Goal: Answer question/provide support

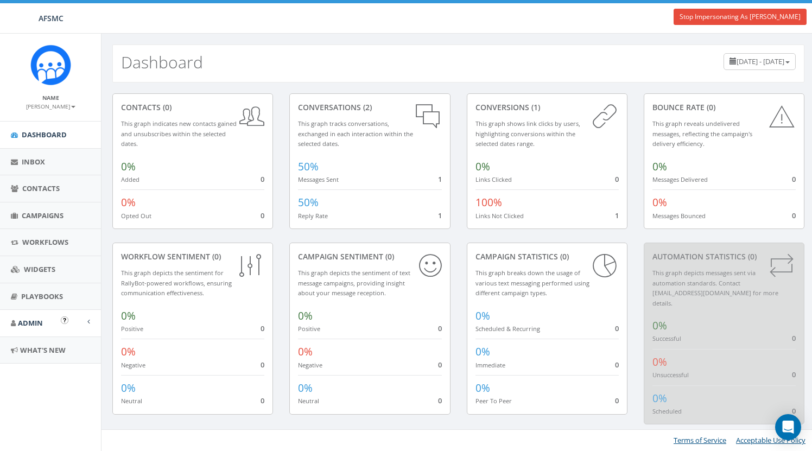
click at [39, 312] on link "Admin" at bounding box center [50, 323] width 101 height 27
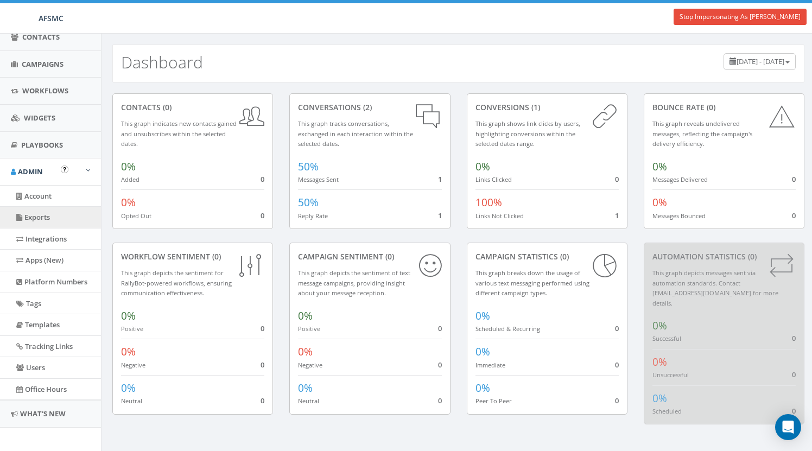
scroll to position [151, 0]
click at [53, 254] on link "Apps (New)" at bounding box center [50, 260] width 101 height 21
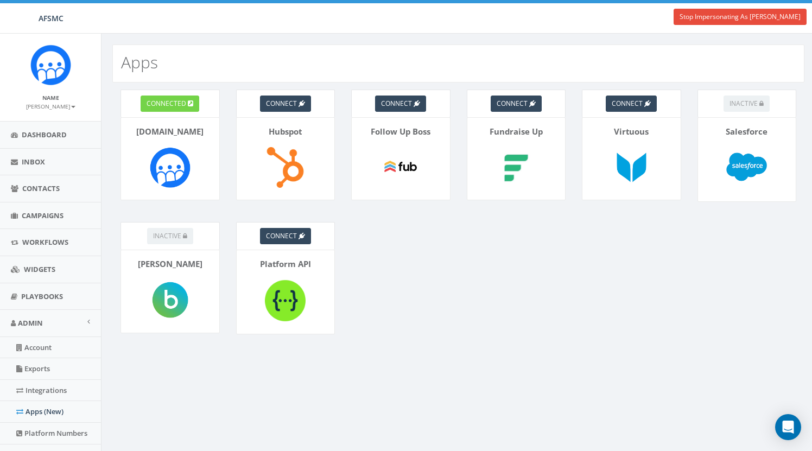
click at [173, 102] on span "connected" at bounding box center [167, 103] width 40 height 9
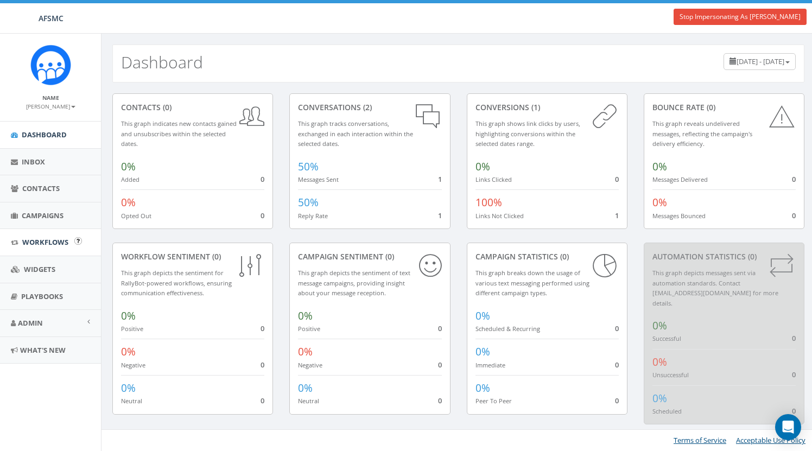
click at [47, 235] on link "Workflows" at bounding box center [50, 242] width 101 height 27
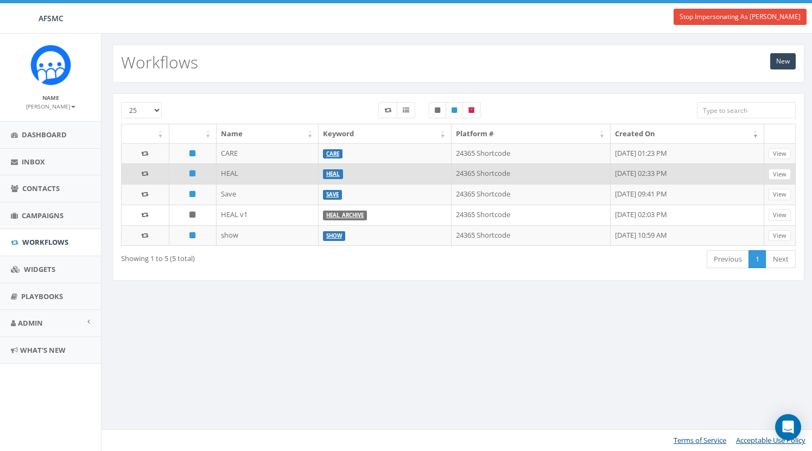
click at [326, 176] on link "HEAL" at bounding box center [333, 173] width 14 height 7
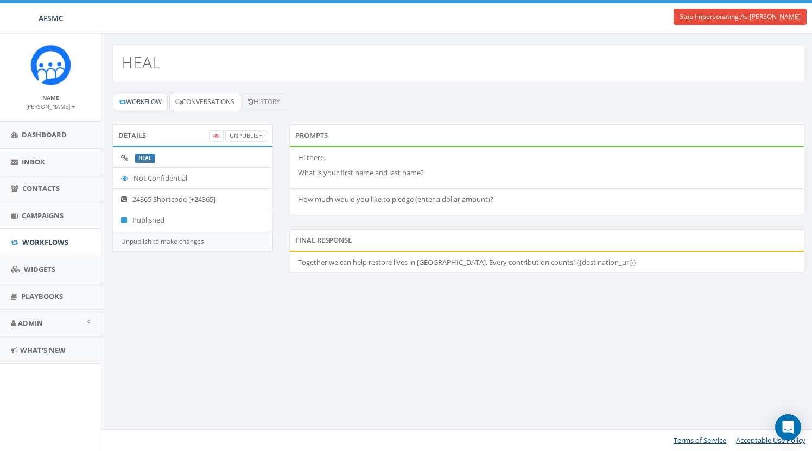
click at [220, 105] on link "Conversations" at bounding box center [204, 102] width 71 height 16
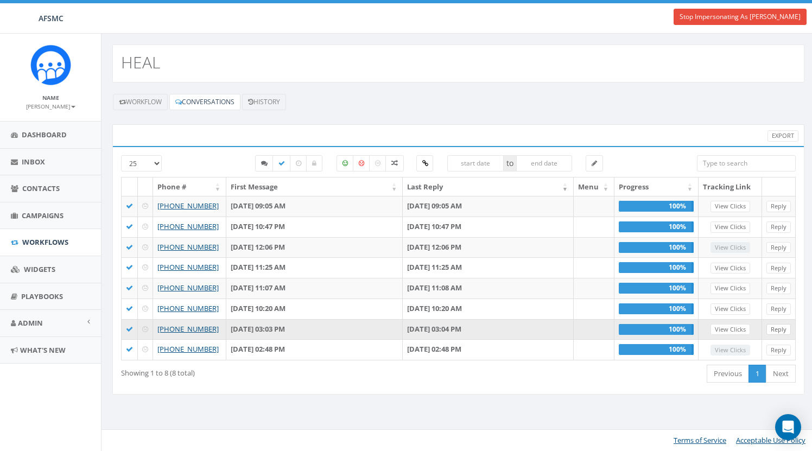
click at [778, 327] on link "Reply" at bounding box center [779, 329] width 24 height 11
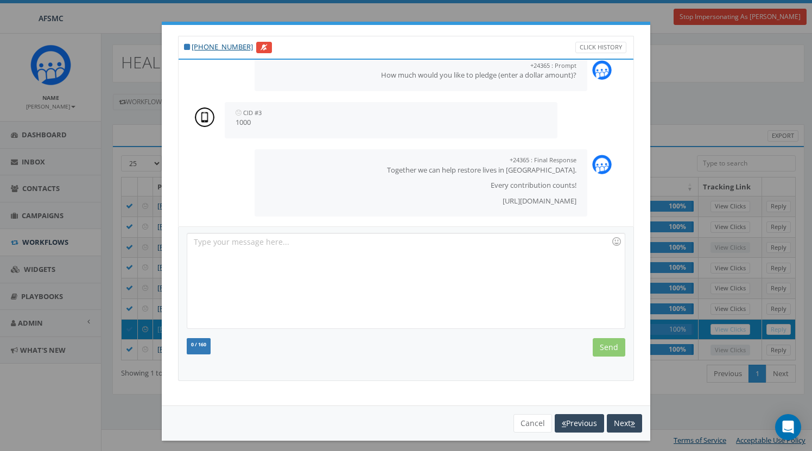
scroll to position [175, 0]
click at [581, 419] on button "Previous" at bounding box center [579, 423] width 49 height 18
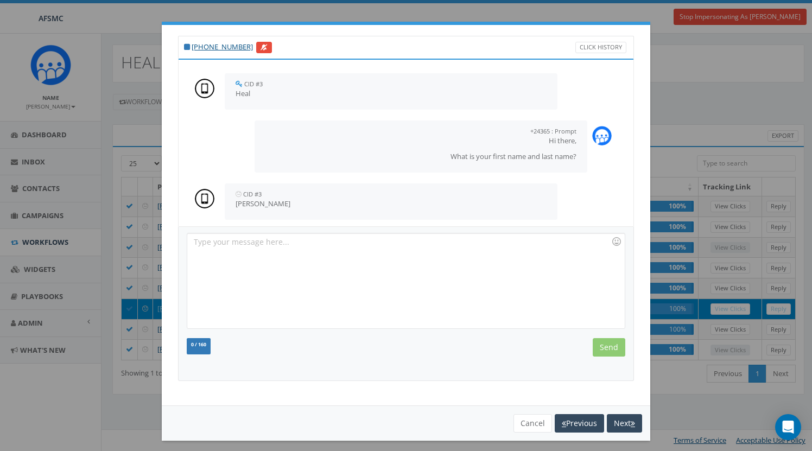
scroll to position [0, 0]
click at [576, 420] on button "Previous" at bounding box center [579, 423] width 49 height 18
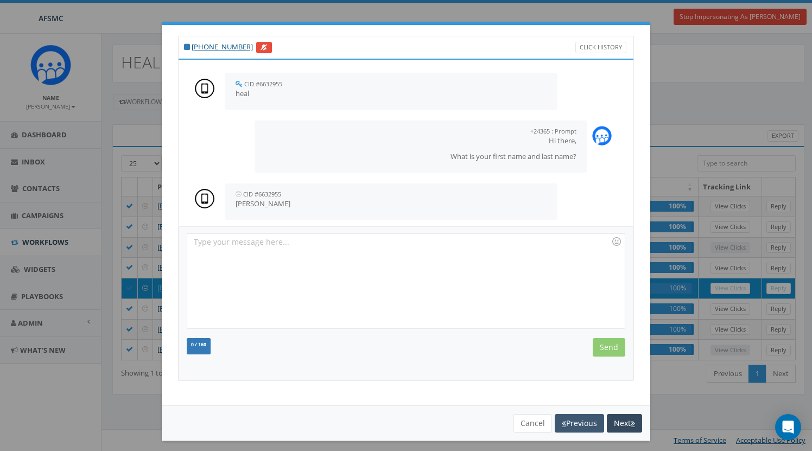
click at [581, 423] on button "Previous" at bounding box center [579, 423] width 49 height 18
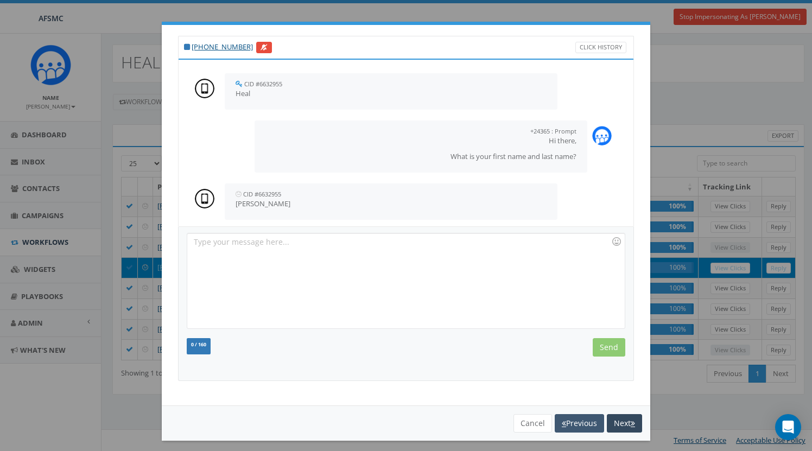
click at [578, 426] on button "Previous" at bounding box center [579, 423] width 49 height 18
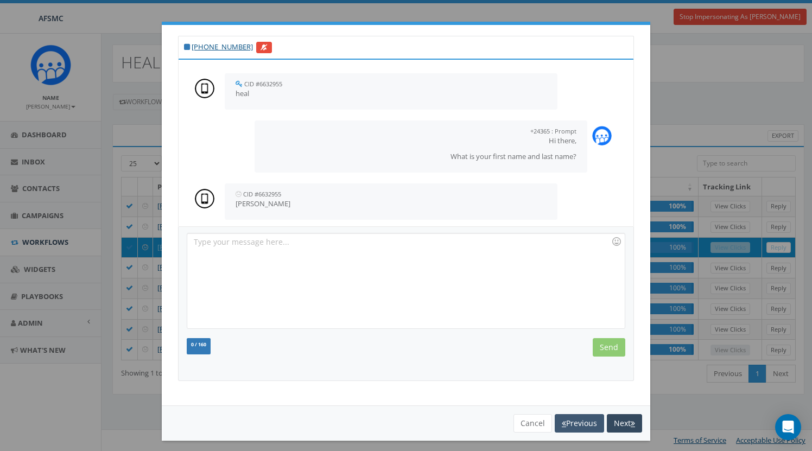
click at [563, 418] on button "Previous" at bounding box center [579, 423] width 49 height 18
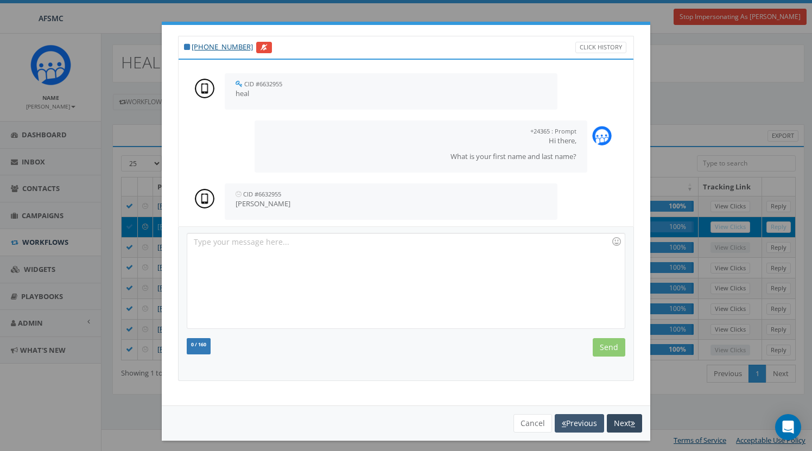
click at [573, 416] on button "Previous" at bounding box center [579, 423] width 49 height 18
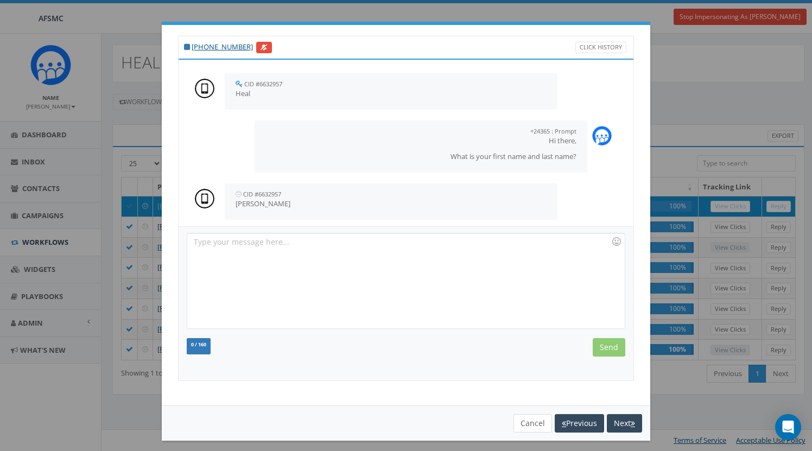
click at [523, 418] on button "Cancel" at bounding box center [533, 423] width 39 height 18
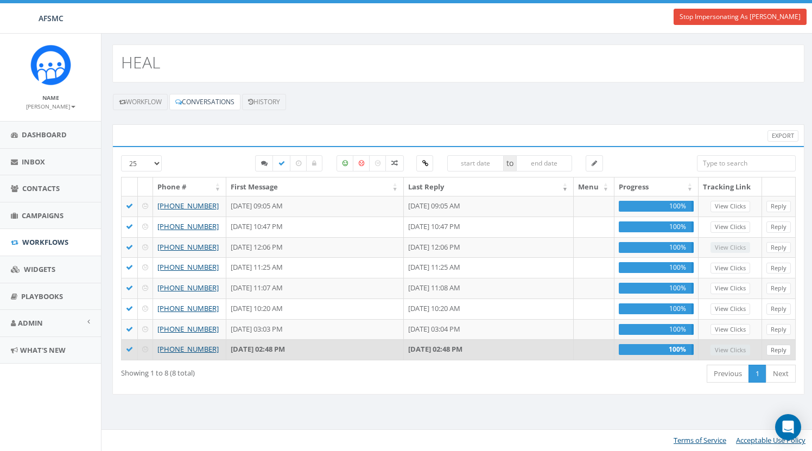
click at [782, 349] on link "Reply" at bounding box center [779, 350] width 24 height 11
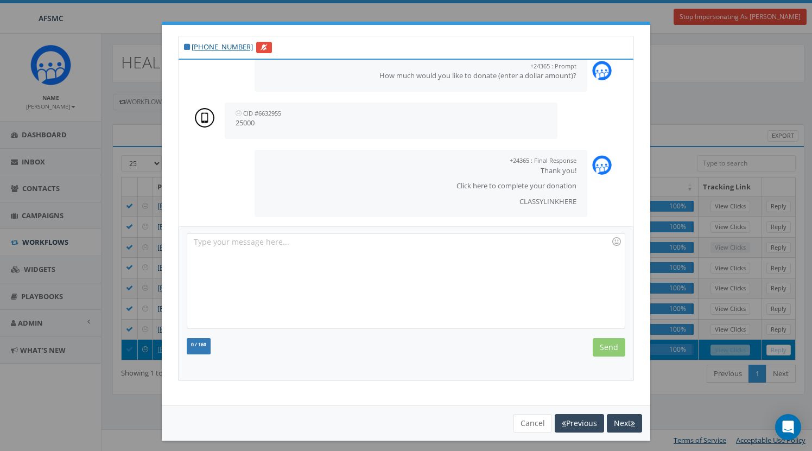
scroll to position [175, 0]
click at [529, 419] on button "Cancel" at bounding box center [533, 423] width 39 height 18
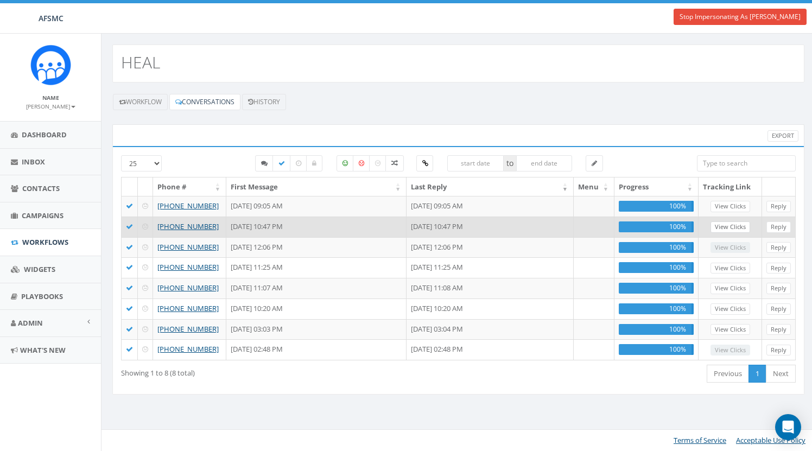
click at [732, 231] on link "View Clicks" at bounding box center [731, 226] width 40 height 11
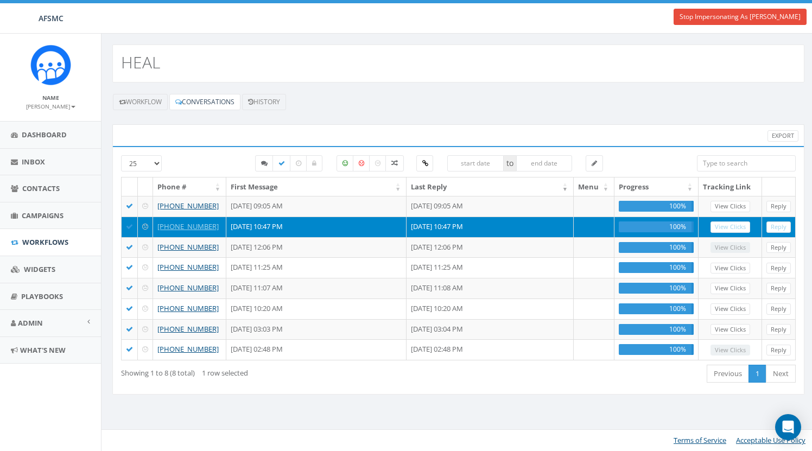
click at [783, 228] on link "Reply" at bounding box center [779, 226] width 24 height 11
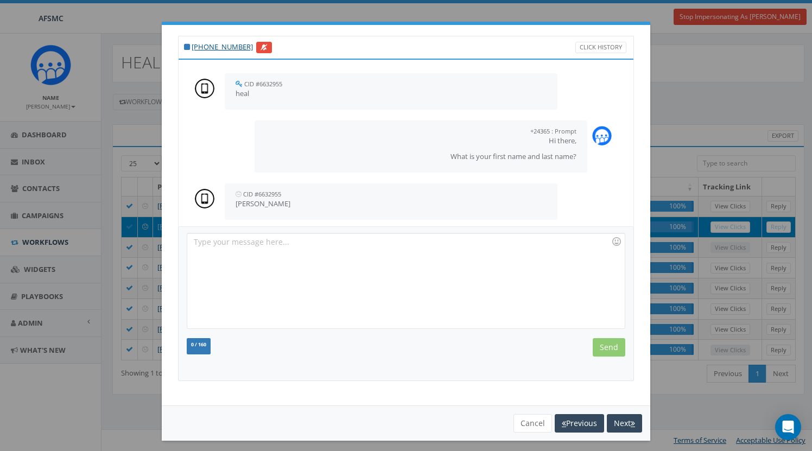
scroll to position [0, 0]
click at [535, 421] on button "Cancel" at bounding box center [533, 423] width 39 height 18
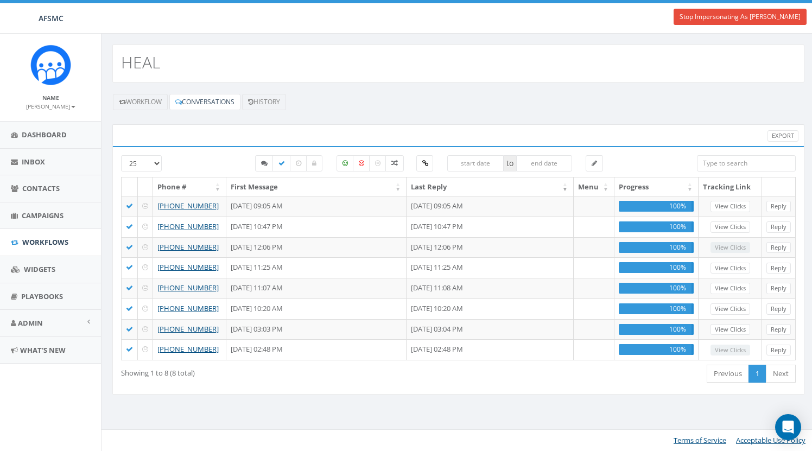
click at [493, 66] on div "HEAL" at bounding box center [458, 64] width 692 height 38
click at [725, 20] on link "Stop Impersonating As [PERSON_NAME]" at bounding box center [740, 17] width 133 height 16
